Goal: Information Seeking & Learning: Compare options

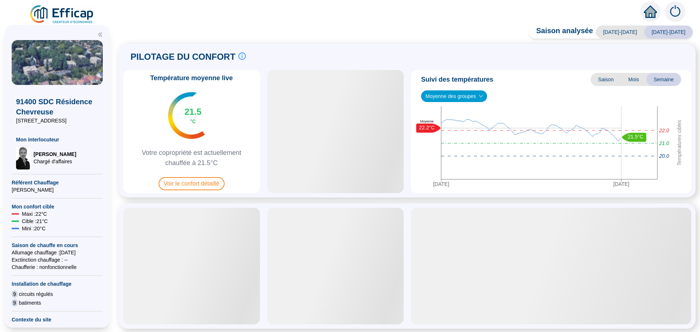
click at [184, 179] on span "Voir le confort détaillé" at bounding box center [192, 183] width 66 height 13
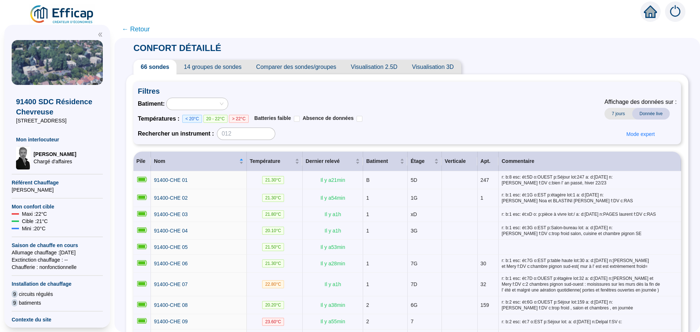
click at [322, 70] on span "Comparer des sondes/groupes" at bounding box center [296, 67] width 95 height 15
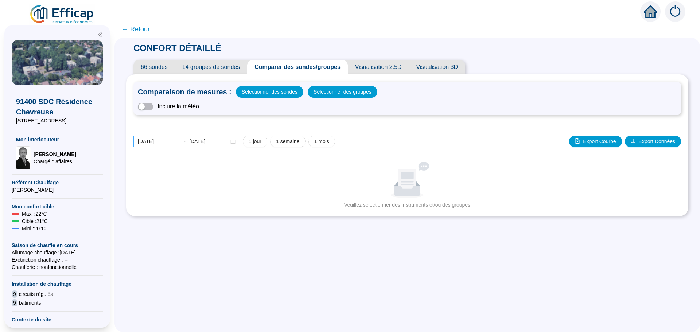
click at [235, 142] on div "[DATE] [DATE]" at bounding box center [186, 142] width 106 height 12
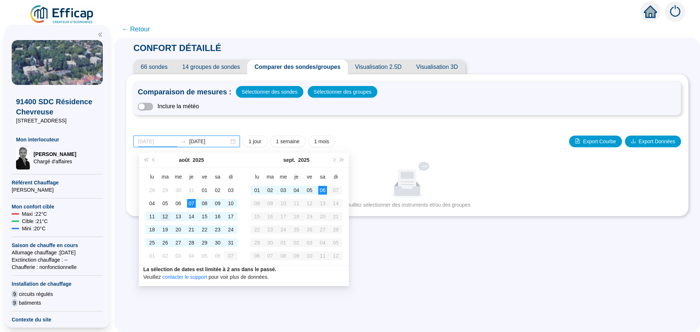
type input "[DATE]"
click at [167, 220] on div "12" at bounding box center [165, 216] width 9 height 9
type input "[DATE]"
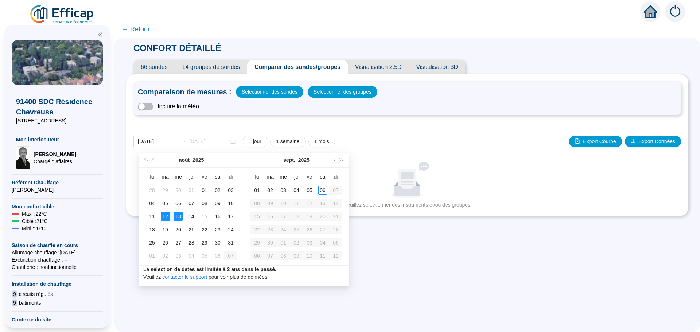
click at [176, 220] on div "13" at bounding box center [178, 216] width 9 height 9
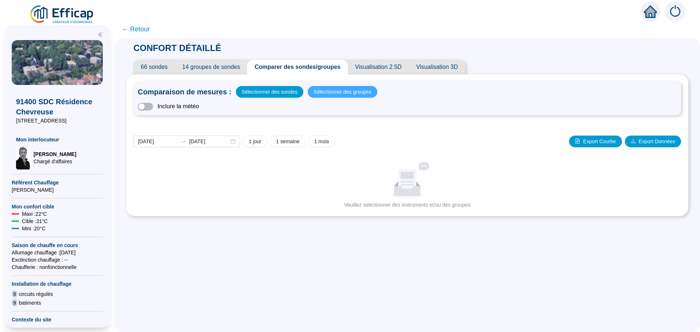
click at [329, 92] on span "Sélectionner des groupes" at bounding box center [343, 92] width 58 height 10
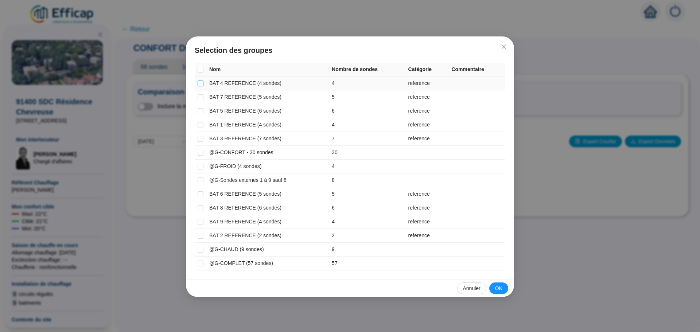
click at [202, 84] on input "checkbox" at bounding box center [201, 84] width 6 height 6
checkbox input "true"
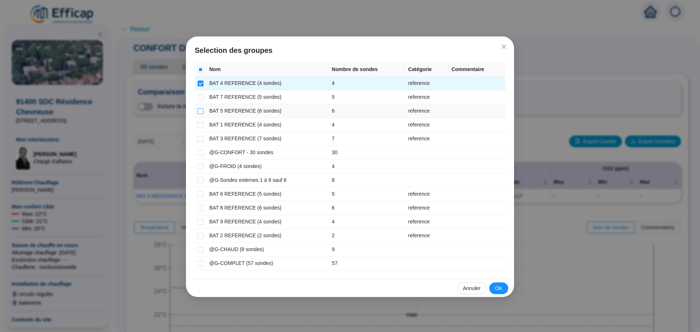
click at [201, 110] on input "checkbox" at bounding box center [201, 111] width 6 height 6
checkbox input "true"
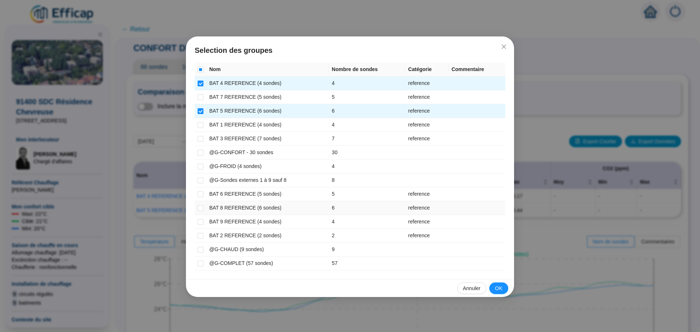
click at [204, 208] on td at bounding box center [201, 208] width 12 height 14
click at [202, 209] on input "checkbox" at bounding box center [201, 208] width 6 height 6
checkbox input "true"
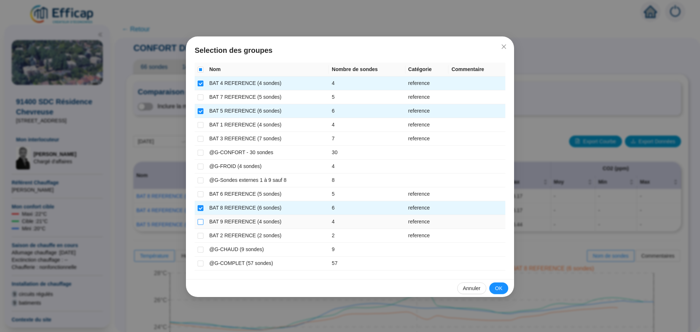
click at [201, 222] on input "checkbox" at bounding box center [201, 222] width 6 height 6
checkbox input "true"
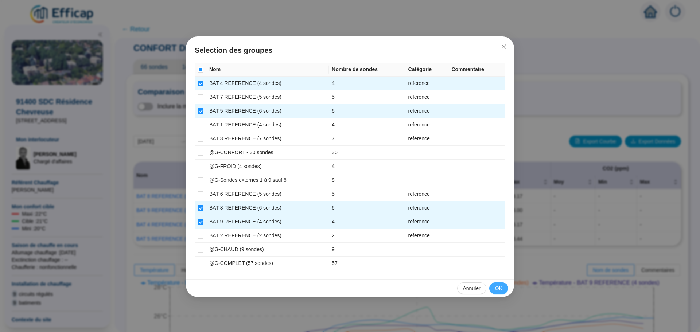
click at [498, 290] on span "OK" at bounding box center [498, 289] width 7 height 8
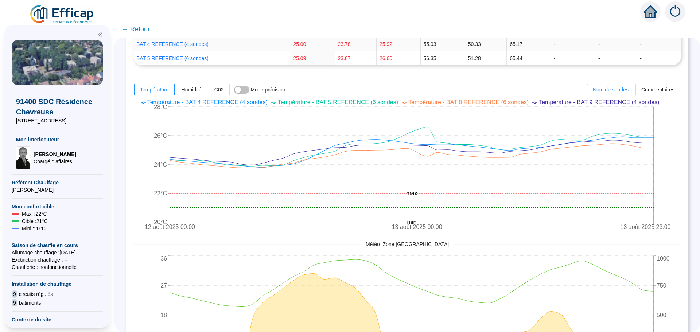
scroll to position [182, 0]
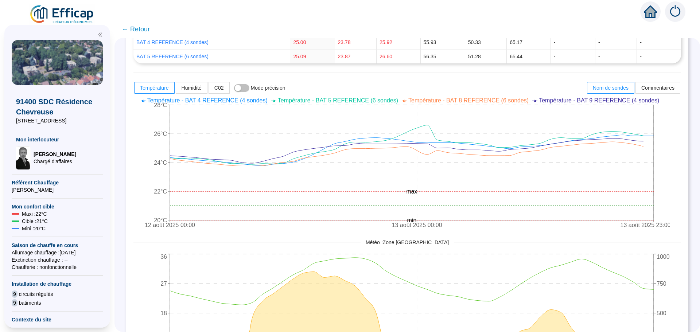
click at [88, 310] on div "91400 SDC Résidence Chevreuse [STREET_ADDRESS] Mon interlocuteur [PERSON_NAME] …" at bounding box center [57, 264] width 91 height 448
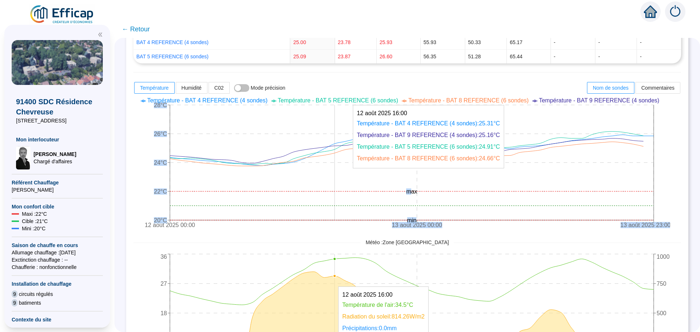
drag, startPoint x: 415, startPoint y: 185, endPoint x: 342, endPoint y: 184, distance: 73.3
click at [342, 184] on icon "[DATE] 00:00 [DATE] 00:00 [DATE] 23:00 20°C 22°C 24°C 26°C 28°C min max" at bounding box center [401, 163] width 537 height 139
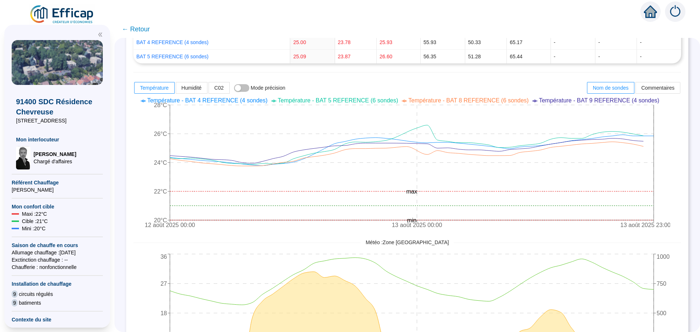
click at [398, 77] on div "Nom Température (°C) Humidité (%) CO2 (ppm) Moy Min [PERSON_NAME] Min [PERSON_N…" at bounding box center [407, 189] width 548 height 419
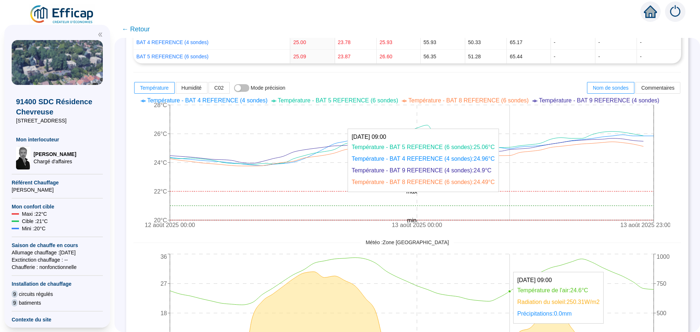
drag, startPoint x: 448, startPoint y: 125, endPoint x: 512, endPoint y: 110, distance: 65.8
click at [512, 110] on icon "[DATE] 00:00 [DATE] 00:00 [DATE] 23:00 20°C 22°C 24°C 26°C 28°C min max" at bounding box center [401, 163] width 537 height 139
